Goal: Information Seeking & Learning: Check status

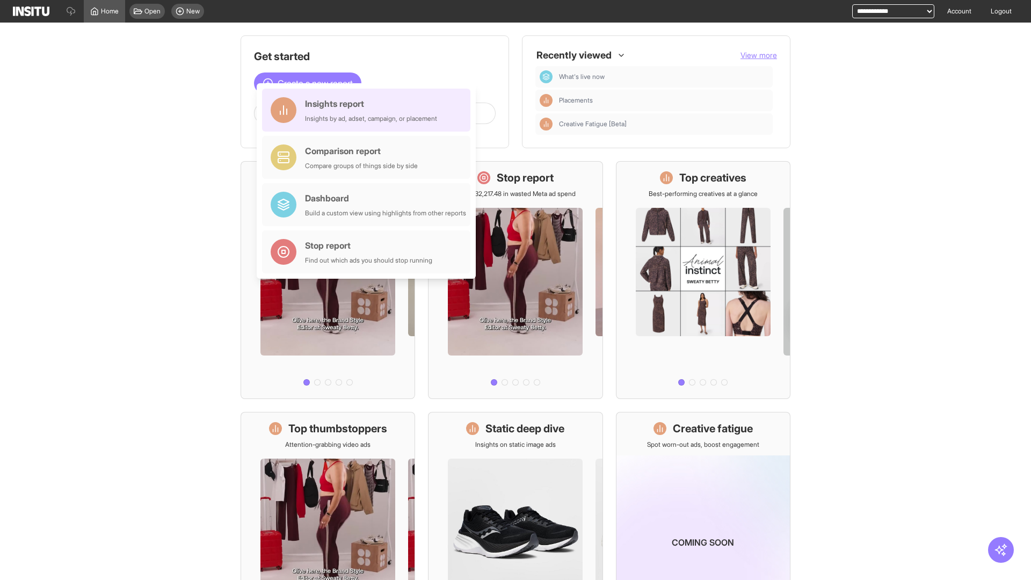
click at [369, 110] on div "Insights report Insights by ad, adset, campaign, or placement" at bounding box center [371, 110] width 132 height 26
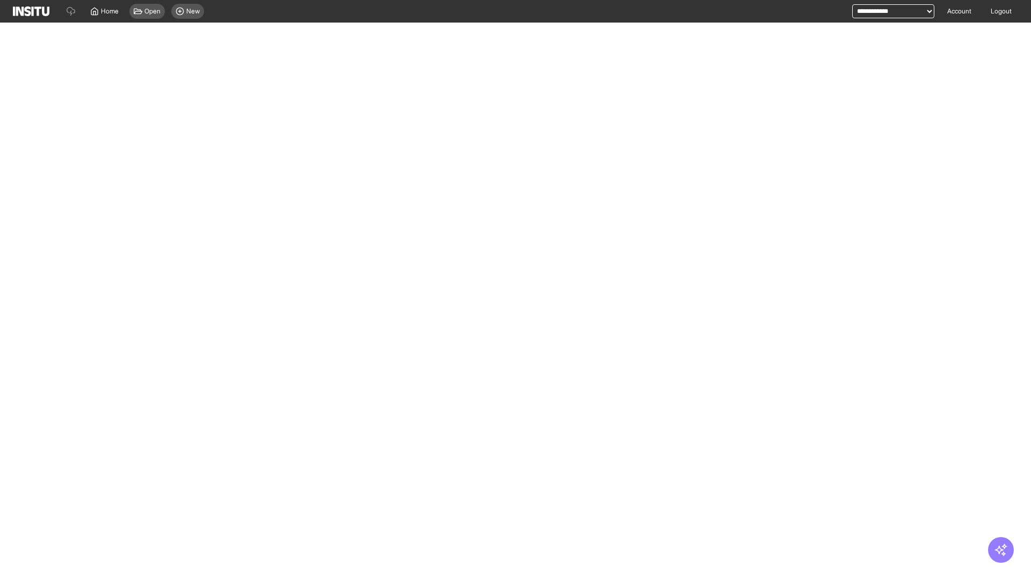
select select "**"
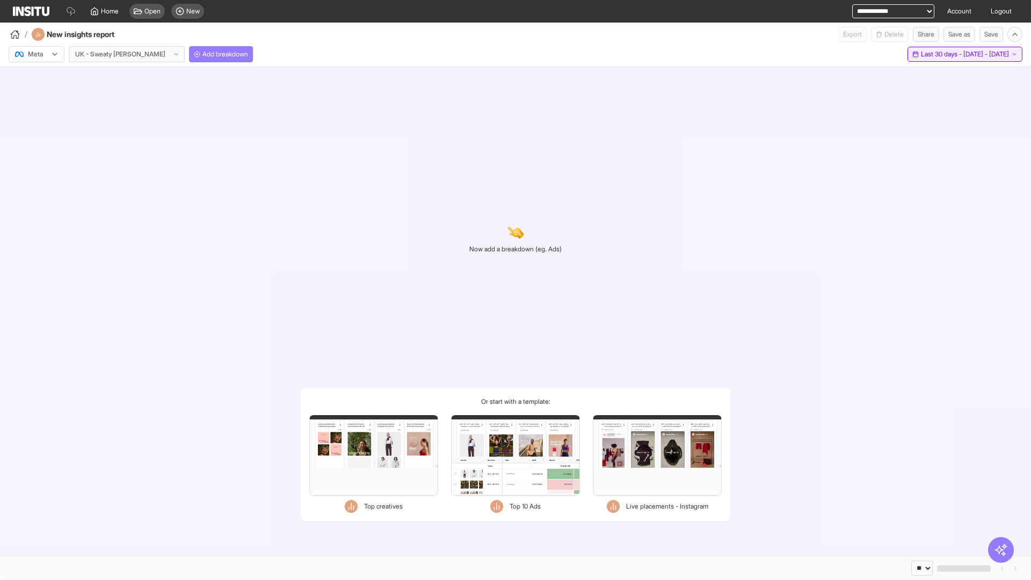
click at [942, 54] on span "Last 30 days - [DATE] - [DATE]" at bounding box center [965, 54] width 88 height 9
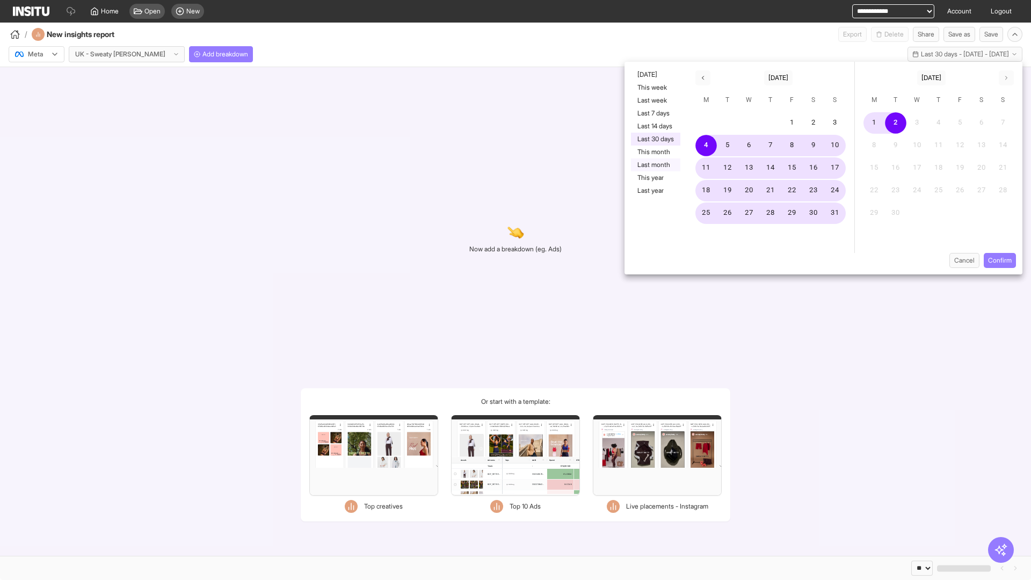
click at [655, 165] on button "Last month" at bounding box center [655, 164] width 49 height 13
